Goal: Find contact information: Obtain details needed to contact an individual or organization

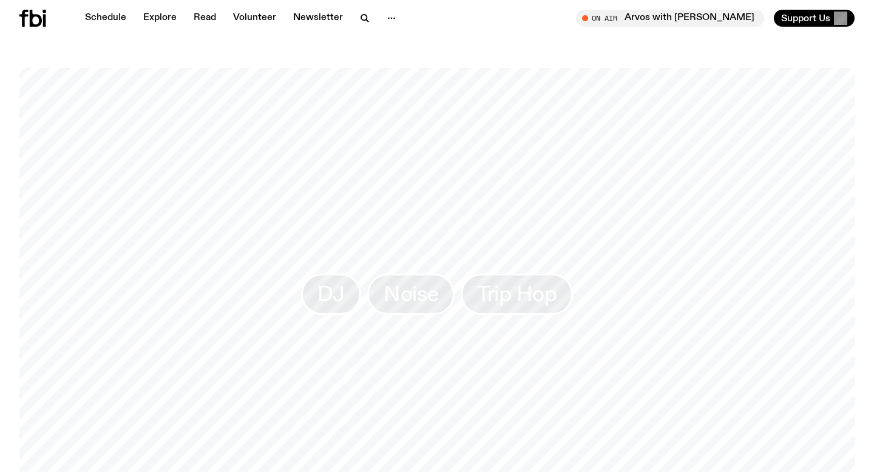
scroll to position [933, 0]
click at [110, 18] on link "Schedule" at bounding box center [106, 18] width 56 height 17
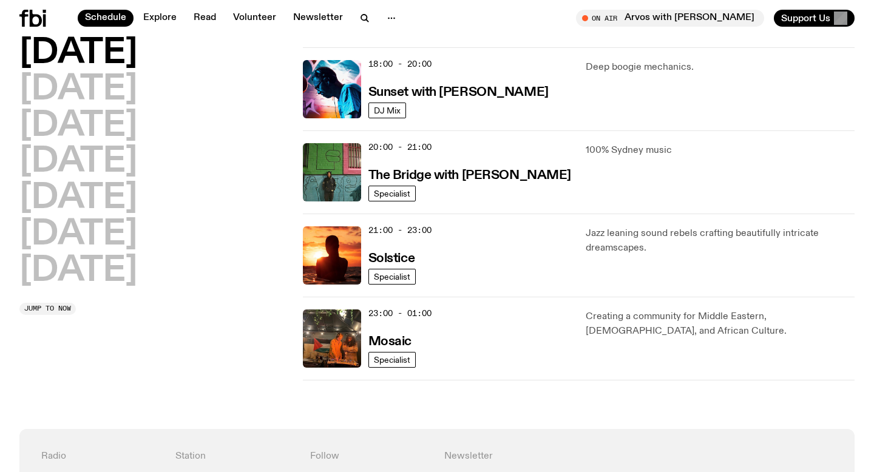
scroll to position [386, 0]
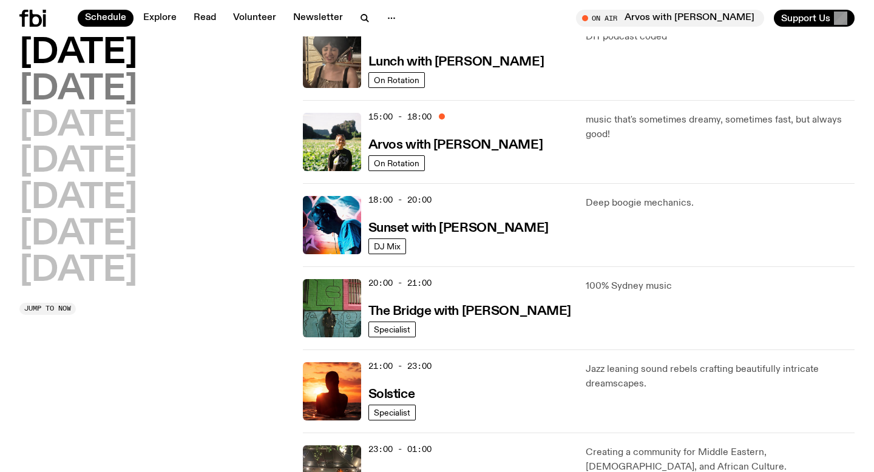
click at [129, 85] on h2 "[DATE]" at bounding box center [78, 90] width 118 height 34
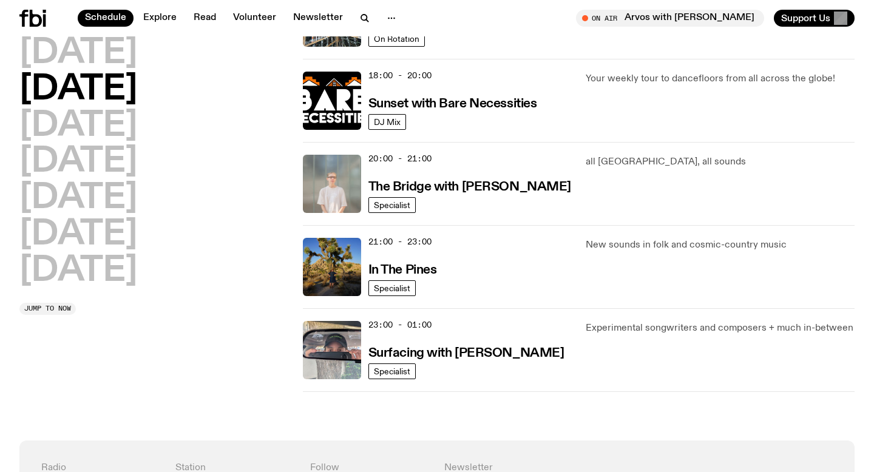
scroll to position [511, 0]
click at [137, 126] on h2 "[DATE]" at bounding box center [78, 126] width 118 height 34
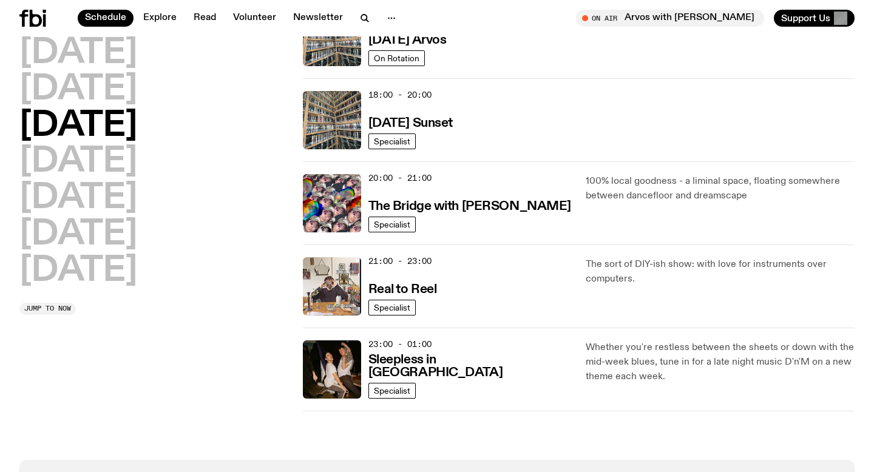
scroll to position [509, 0]
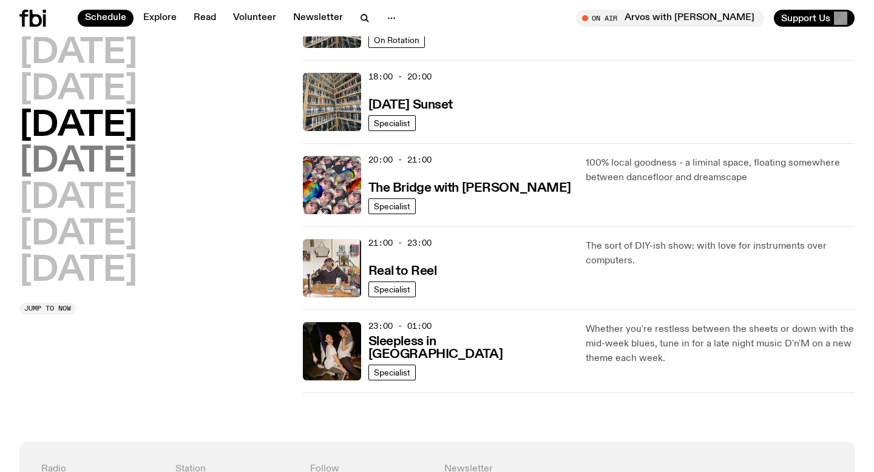
click at [137, 161] on h2 "[DATE]" at bounding box center [78, 162] width 118 height 34
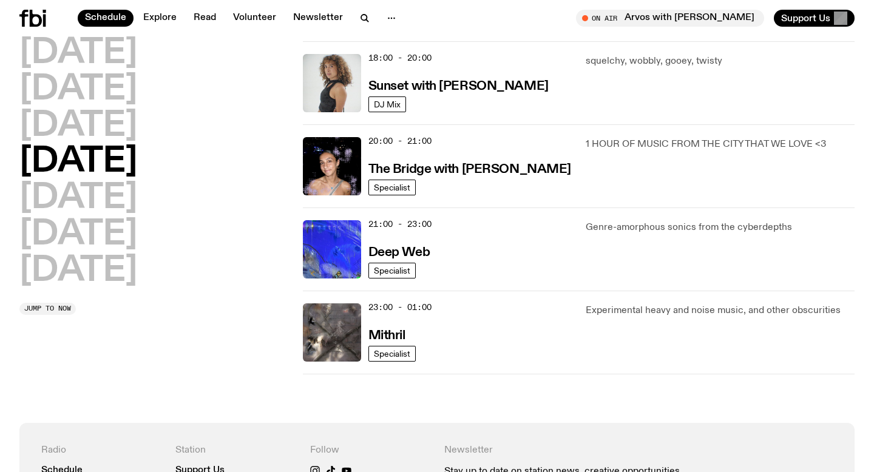
scroll to position [534, 0]
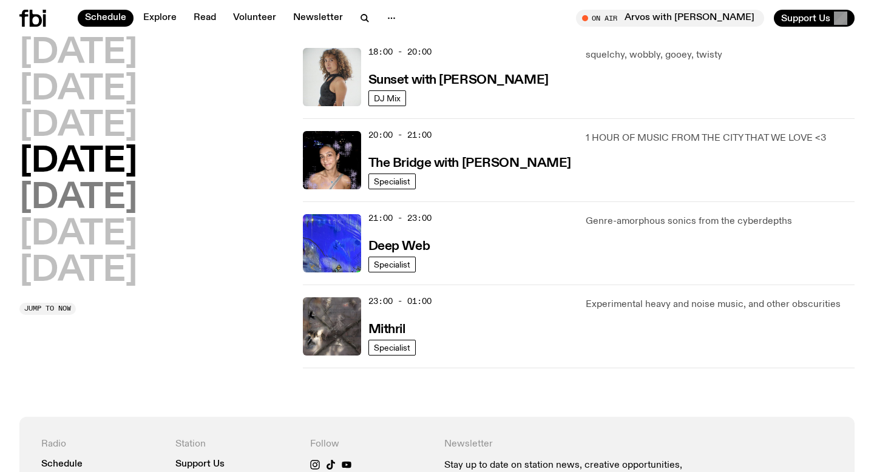
click at [103, 197] on h2 "[DATE]" at bounding box center [78, 198] width 118 height 34
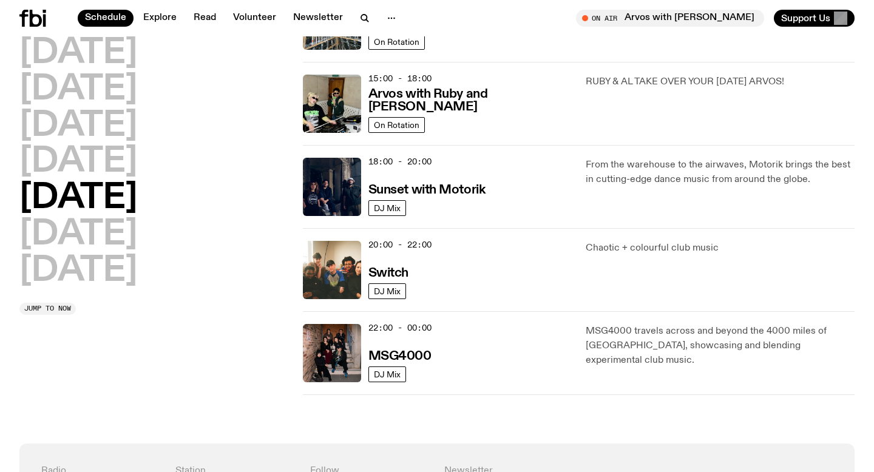
scroll to position [428, 0]
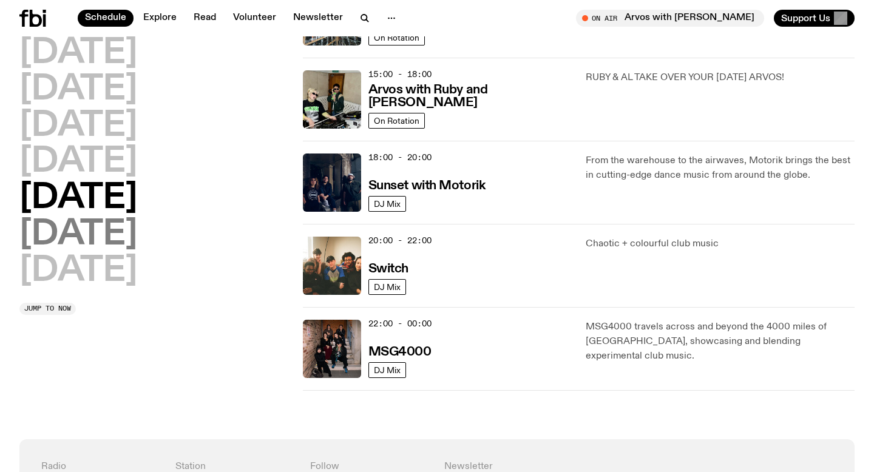
click at [132, 241] on h2 "[DATE]" at bounding box center [78, 235] width 118 height 34
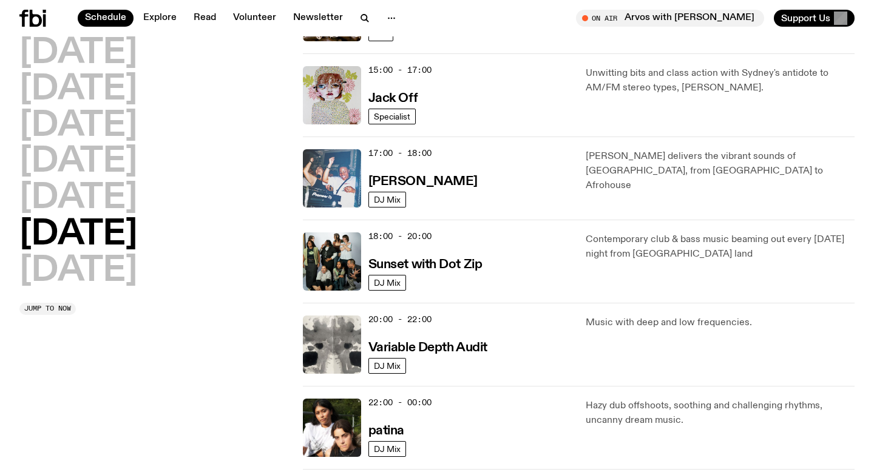
scroll to position [641, 0]
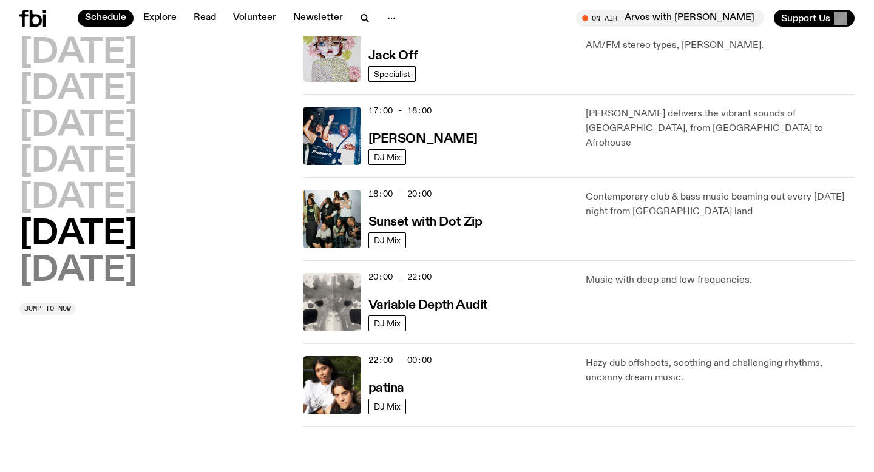
click at [63, 275] on h2 "[DATE]" at bounding box center [78, 271] width 118 height 34
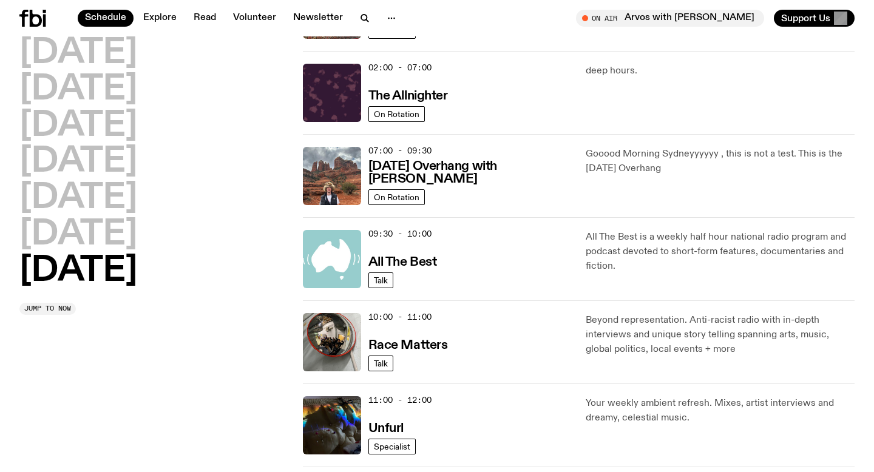
scroll to position [0, 0]
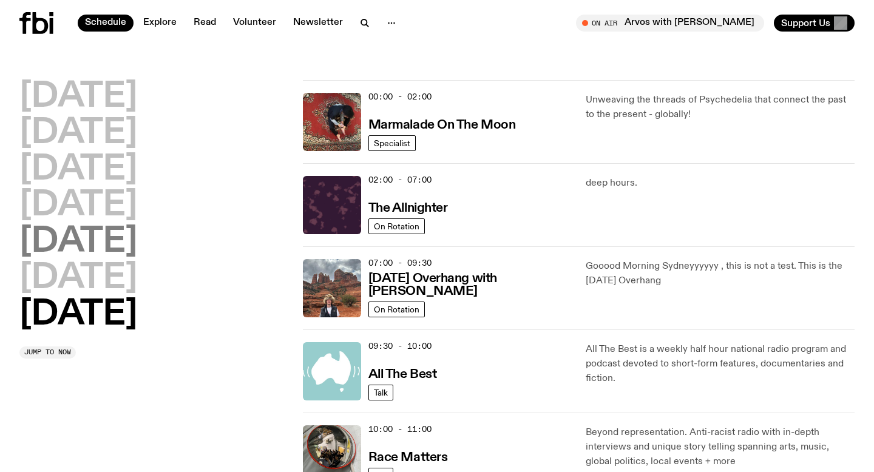
click at [96, 238] on h2 "[DATE]" at bounding box center [78, 242] width 118 height 34
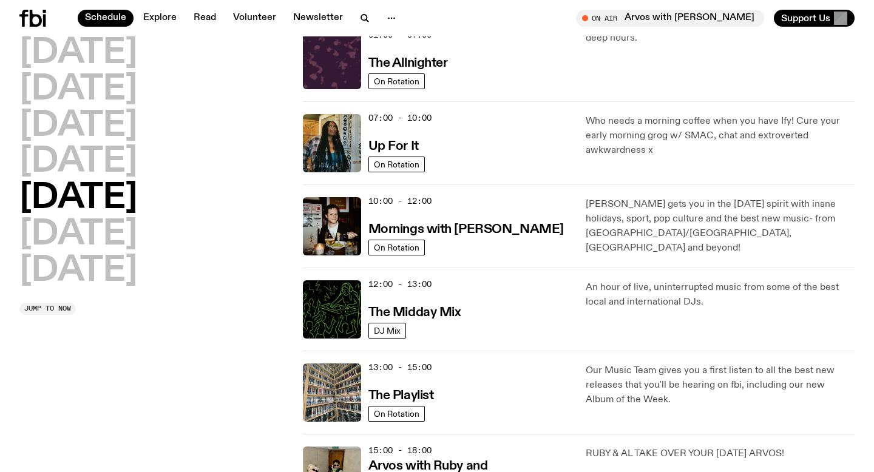
scroll to position [56, 0]
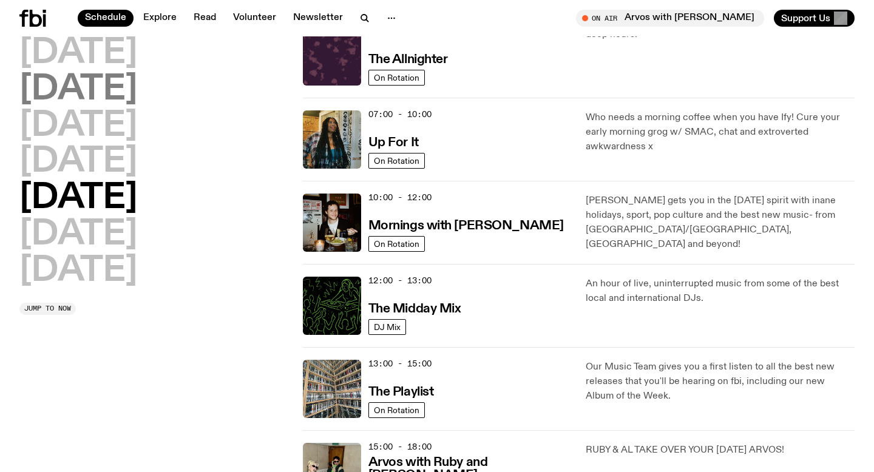
click at [83, 79] on h2 "[DATE]" at bounding box center [78, 90] width 118 height 34
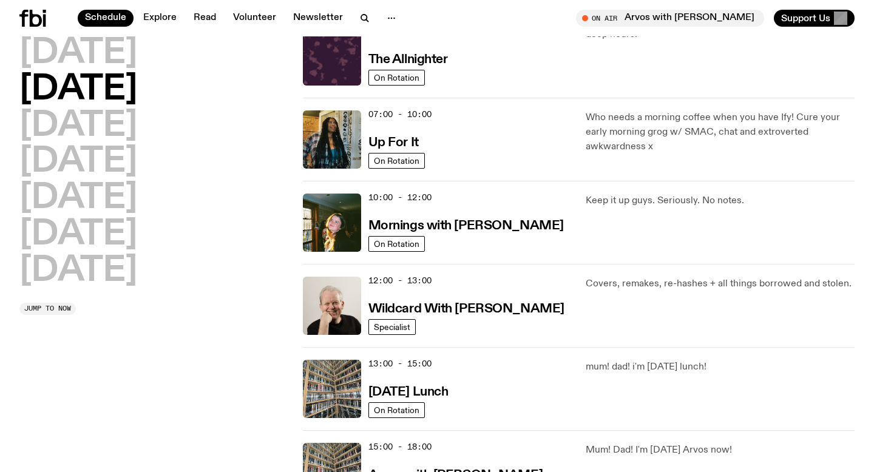
scroll to position [34, 0]
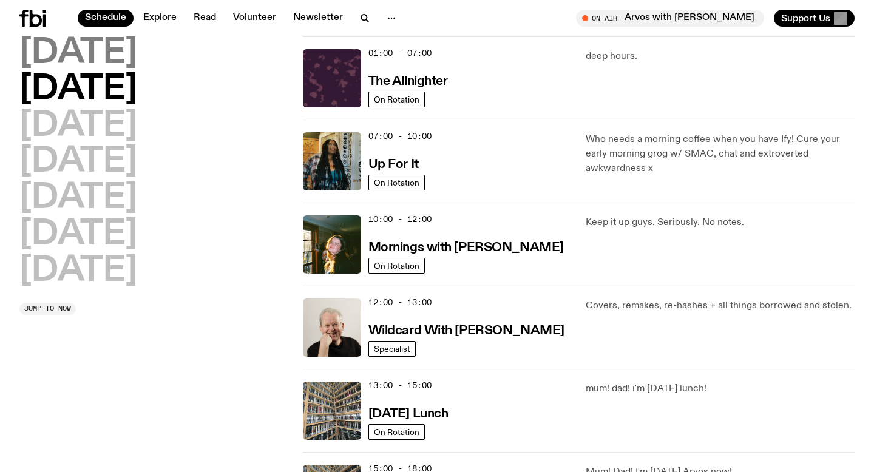
click at [92, 61] on h2 "[DATE]" at bounding box center [78, 53] width 118 height 34
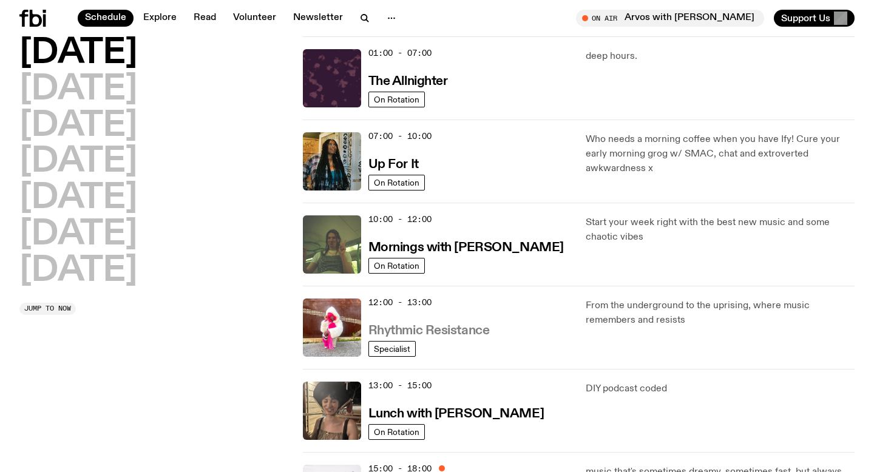
click at [416, 326] on h3 "Rhythmic Resistance" at bounding box center [428, 331] width 121 height 13
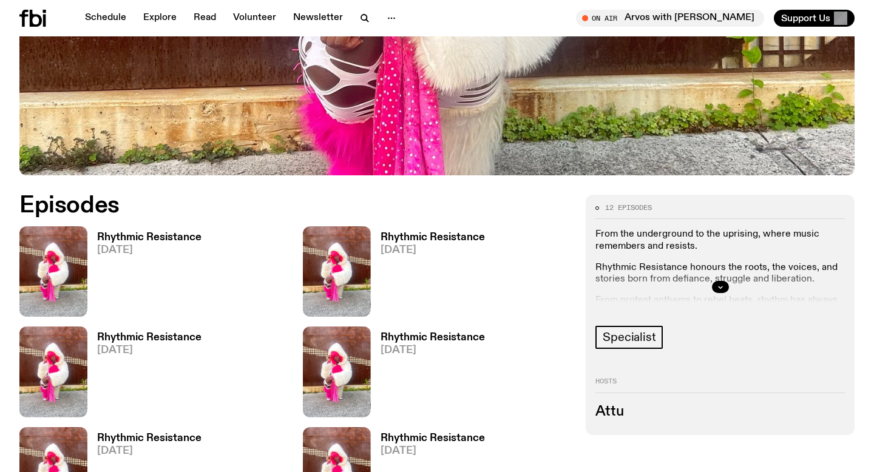
scroll to position [433, 0]
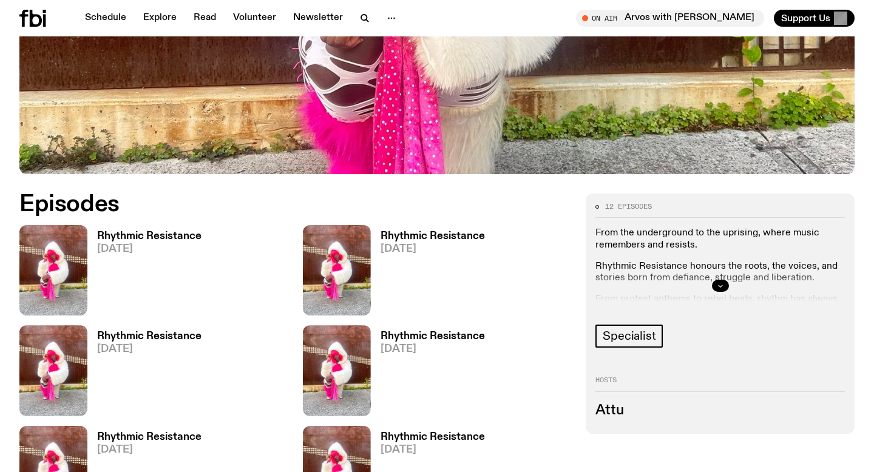
click at [619, 285] on icon "button" at bounding box center [720, 285] width 7 height 7
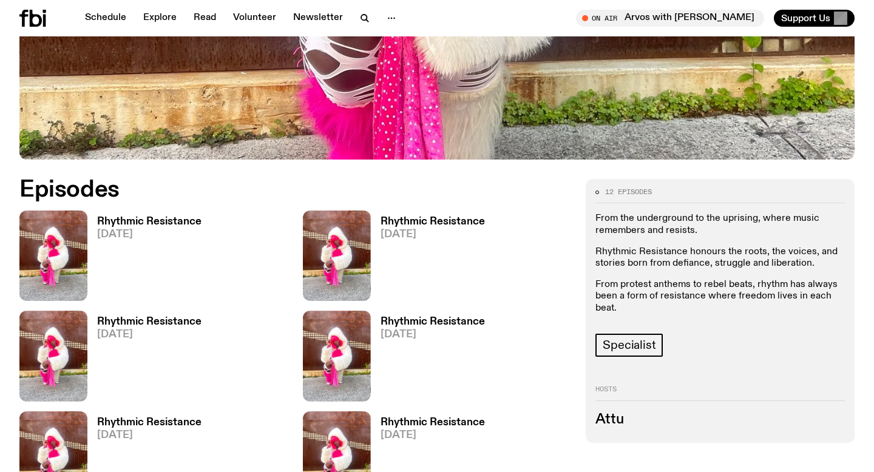
scroll to position [447, 0]
click at [115, 18] on link "Schedule" at bounding box center [106, 18] width 56 height 17
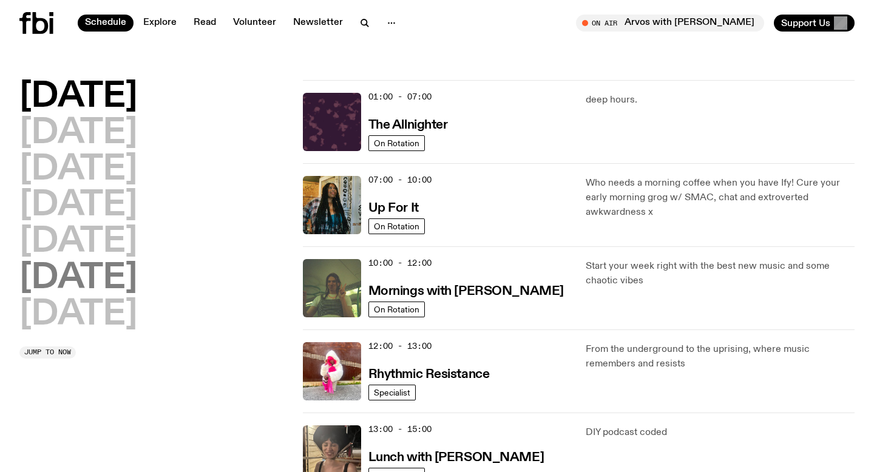
click at [112, 270] on h2 "[DATE]" at bounding box center [78, 279] width 118 height 34
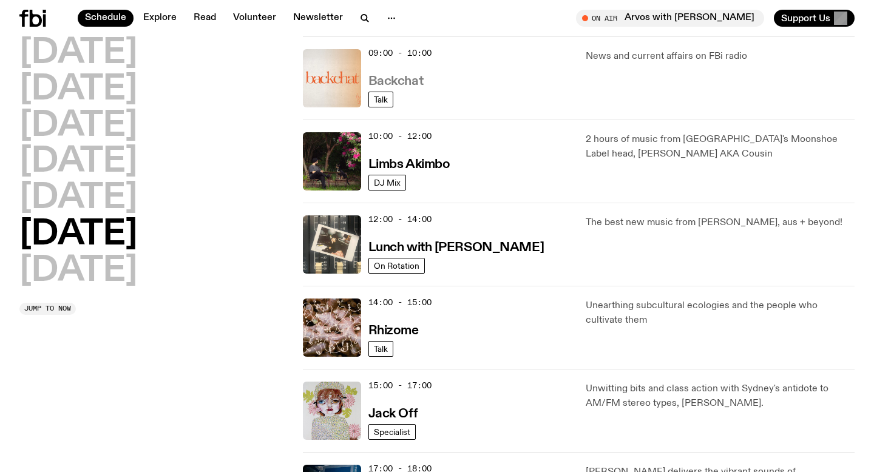
scroll to position [233, 0]
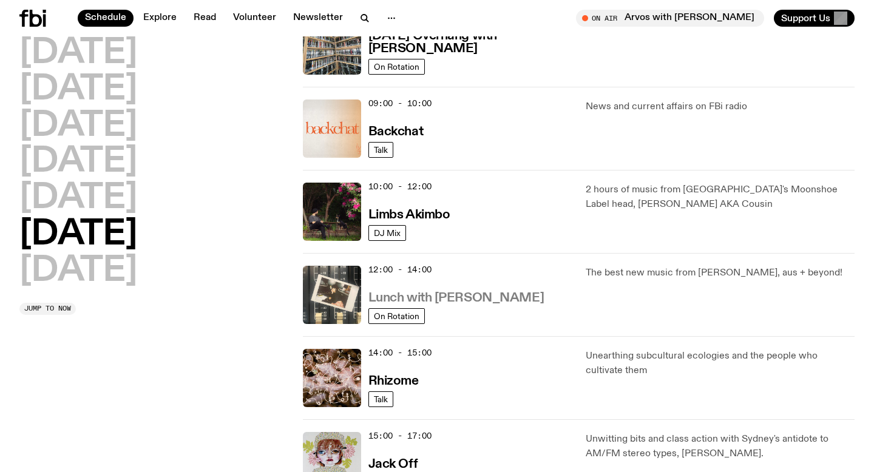
click at [457, 297] on h3 "Lunch with [PERSON_NAME]" at bounding box center [455, 298] width 175 height 13
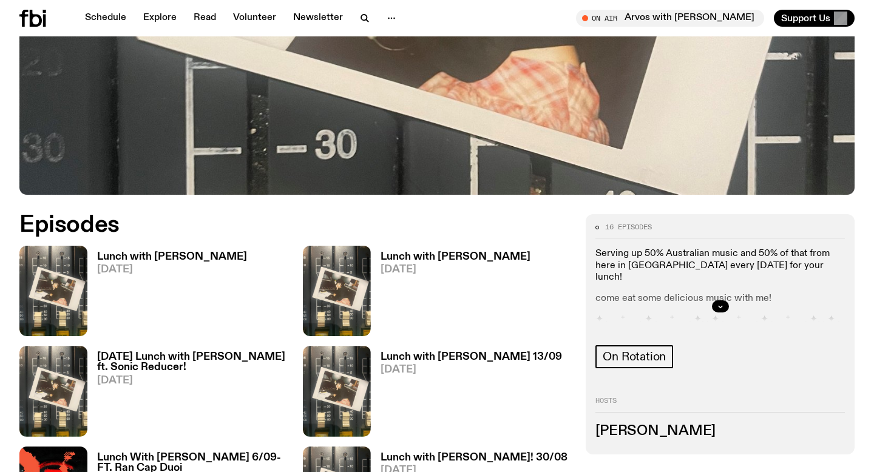
scroll to position [414, 0]
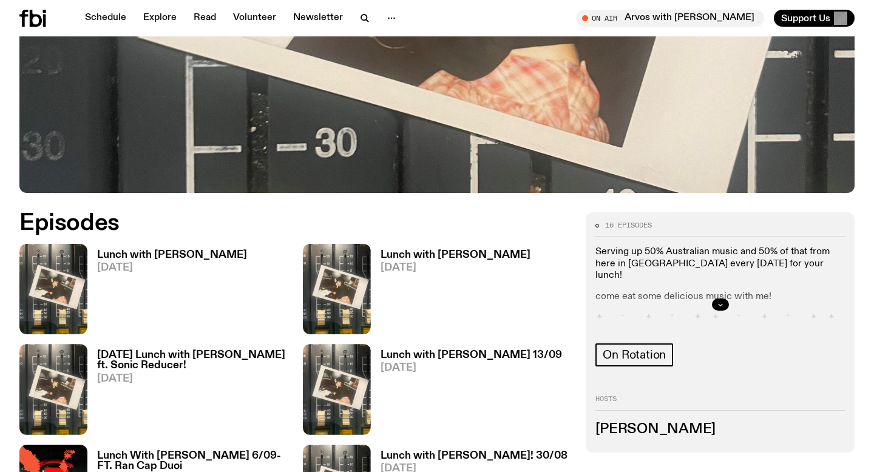
click at [619, 303] on button "button" at bounding box center [720, 305] width 17 height 12
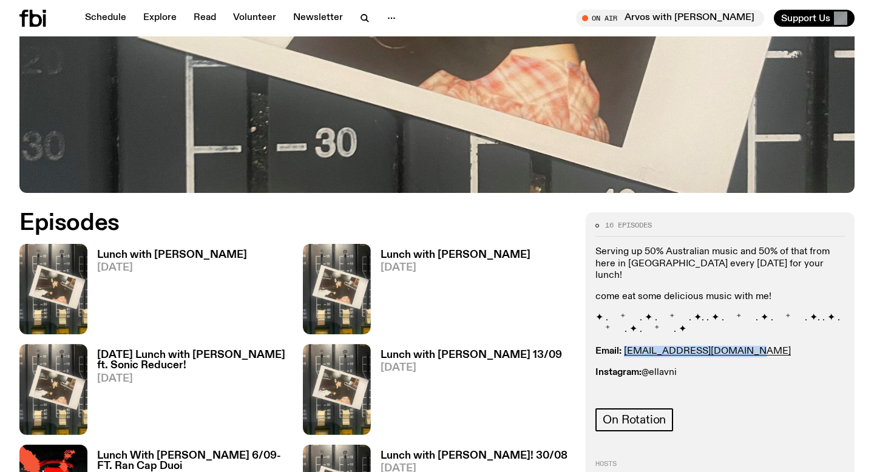
drag, startPoint x: 752, startPoint y: 340, endPoint x: 623, endPoint y: 342, distance: 129.2
click at [619, 346] on p "Email: [EMAIL_ADDRESS][DOMAIN_NAME]" at bounding box center [719, 352] width 249 height 12
copy link "[EMAIL_ADDRESS][DOMAIN_NAME]"
click at [102, 20] on link "Schedule" at bounding box center [106, 18] width 56 height 17
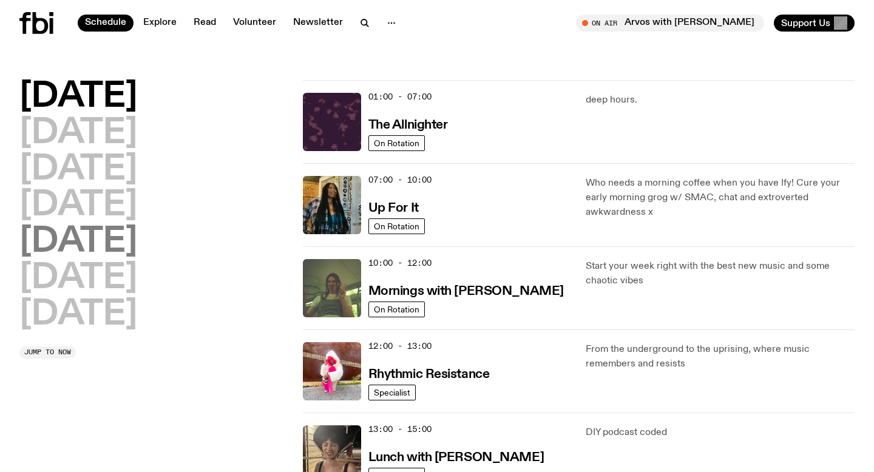
click at [90, 243] on h2 "[DATE]" at bounding box center [78, 242] width 118 height 34
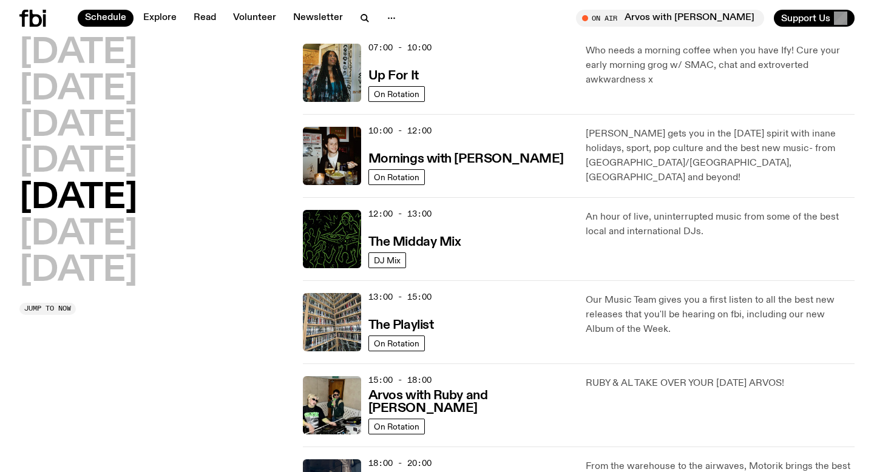
scroll to position [168, 0]
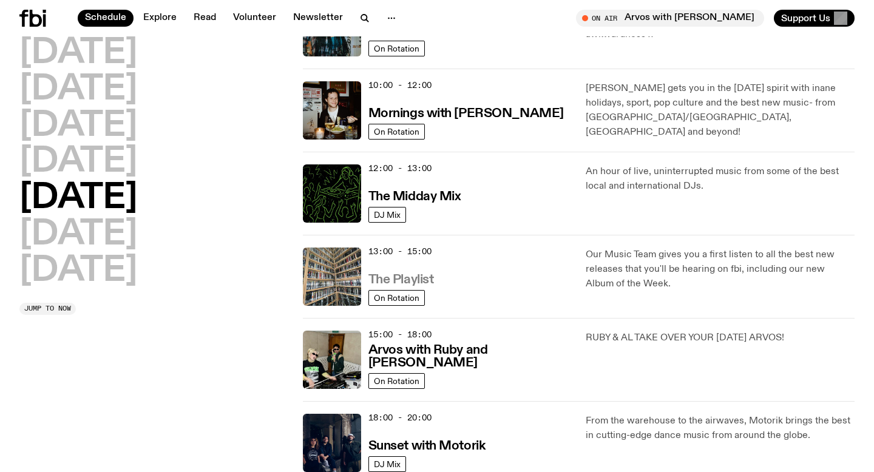
click at [407, 276] on h3 "The Playlist" at bounding box center [401, 280] width 66 height 13
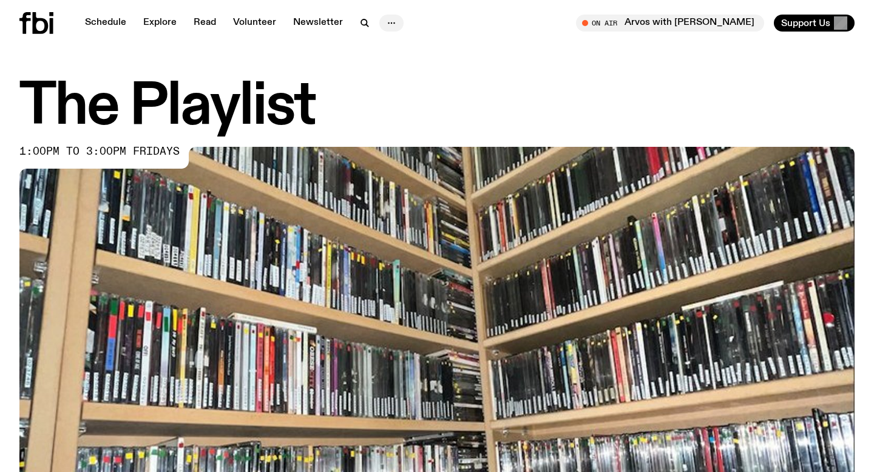
click at [393, 24] on icon "button" at bounding box center [391, 23] width 15 height 15
click at [390, 72] on link "Contact" at bounding box center [391, 69] width 61 height 17
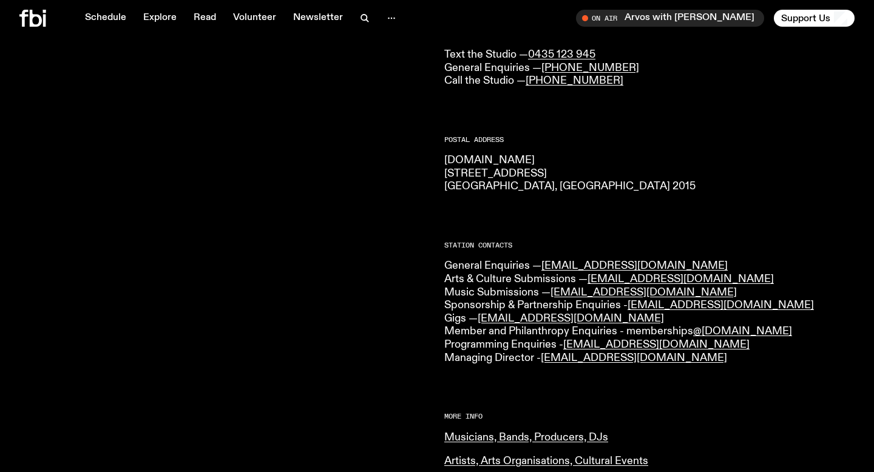
scroll to position [130, 0]
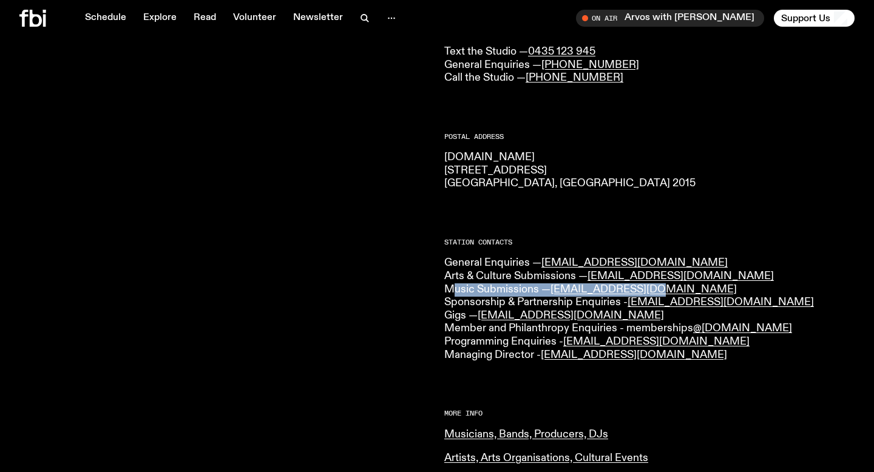
drag, startPoint x: 661, startPoint y: 291, endPoint x: 451, endPoint y: 292, distance: 209.9
click at [451, 292] on p "General Enquiries — [EMAIL_ADDRESS][DOMAIN_NAME] Arts & Culture Submissions — […" at bounding box center [649, 309] width 410 height 105
click at [619, 288] on p "General Enquiries — [EMAIL_ADDRESS][DOMAIN_NAME] Arts & Culture Submissions — […" at bounding box center [649, 309] width 410 height 105
drag, startPoint x: 658, startPoint y: 292, endPoint x: 553, endPoint y: 291, distance: 105.0
click at [553, 291] on p "General Enquiries — [EMAIL_ADDRESS][DOMAIN_NAME] Arts & Culture Submissions — […" at bounding box center [649, 309] width 410 height 105
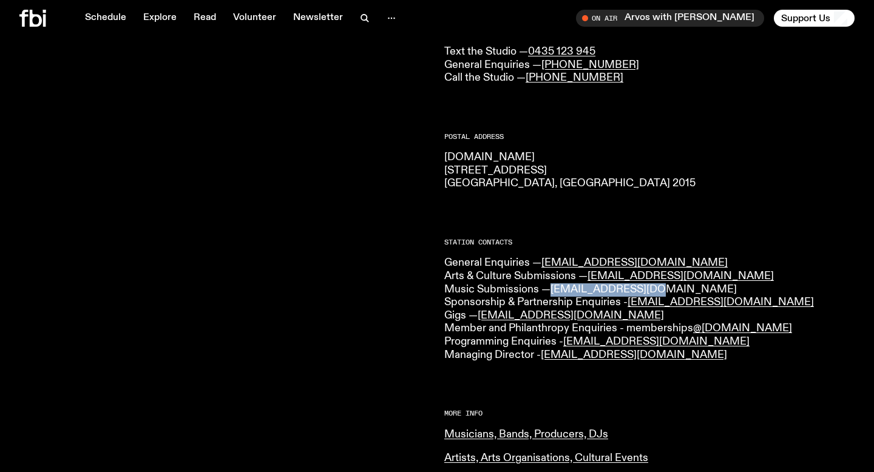
copy link "[EMAIL_ADDRESS][DOMAIN_NAME]"
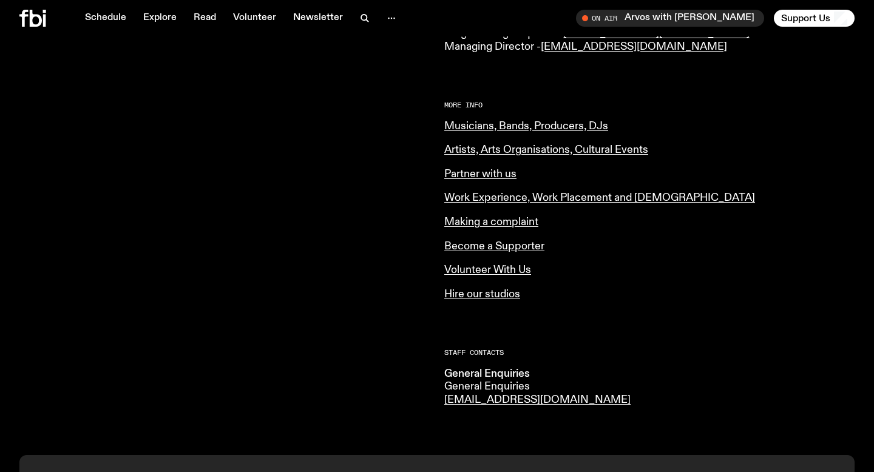
scroll to position [438, 0]
click at [520, 121] on link "Musicians, Bands, Producers, DJs" at bounding box center [526, 126] width 164 height 11
